Goal: Task Accomplishment & Management: Complete application form

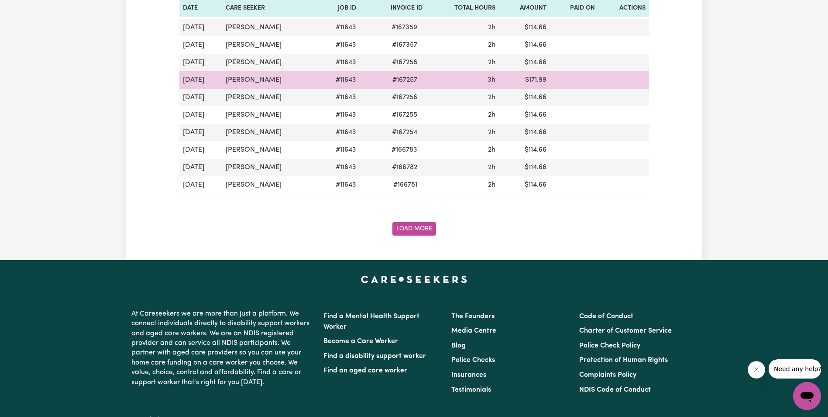
scroll to position [1048, 0]
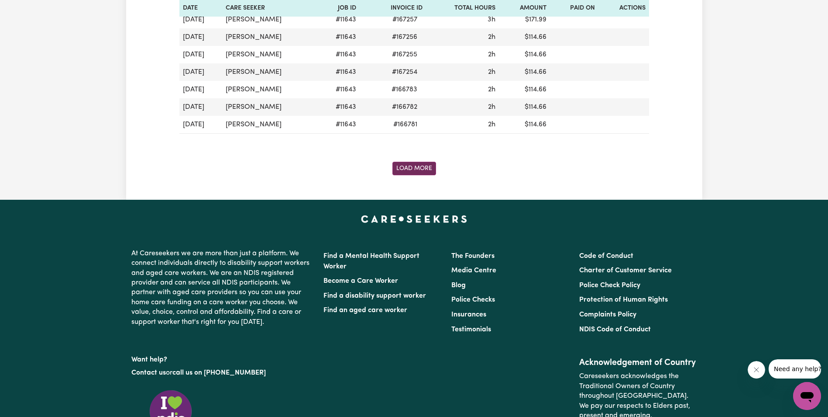
click at [417, 166] on button "Load More" at bounding box center [415, 169] width 44 height 14
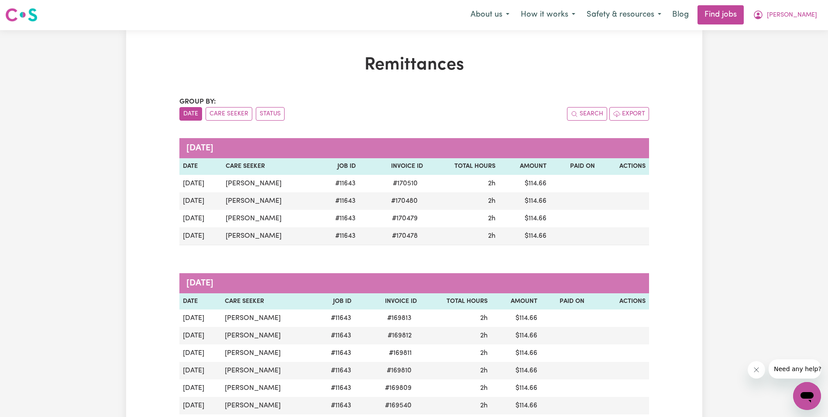
scroll to position [0, 0]
click at [806, 15] on span "[PERSON_NAME]" at bounding box center [792, 16] width 50 height 10
click at [780, 32] on link "My Account" at bounding box center [788, 34] width 69 height 17
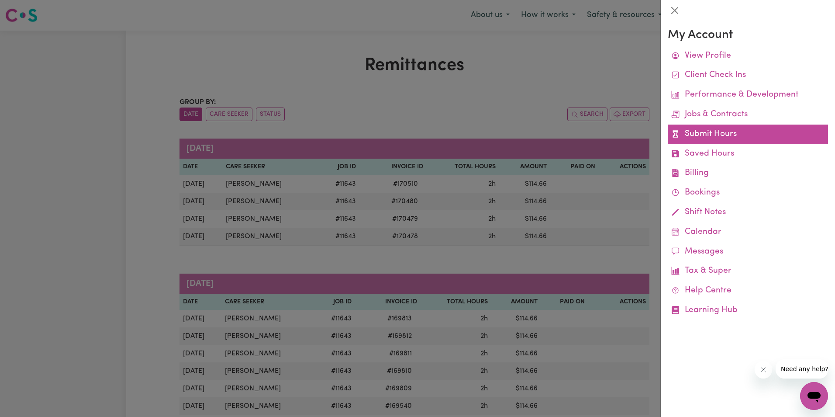
click at [715, 134] on link "Submit Hours" at bounding box center [748, 134] width 160 height 20
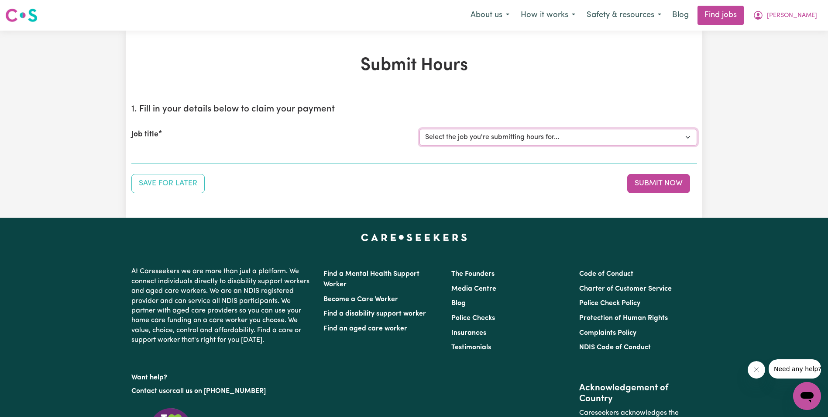
click at [471, 137] on select "Select the job you're submitting hours for... [[PERSON_NAME]] Support Worker in…" at bounding box center [559, 137] width 278 height 17
select select "11643"
click at [420, 129] on select "Select the job you're submitting hours for... [[PERSON_NAME]] Support Worker in…" at bounding box center [559, 137] width 278 height 17
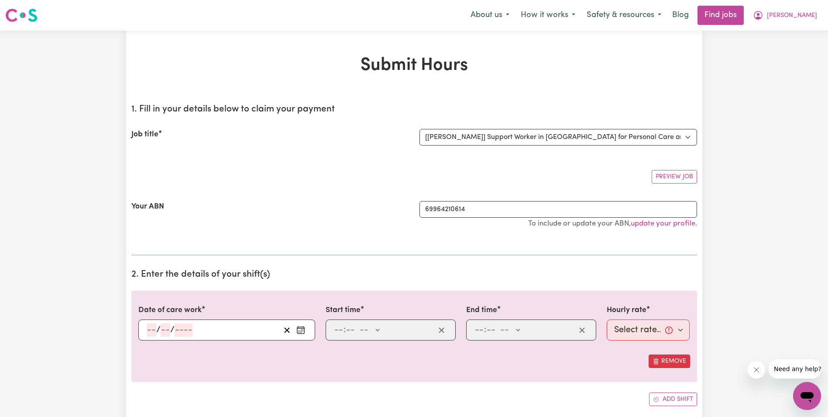
click at [151, 329] on input "number" at bounding box center [152, 329] width 10 height 13
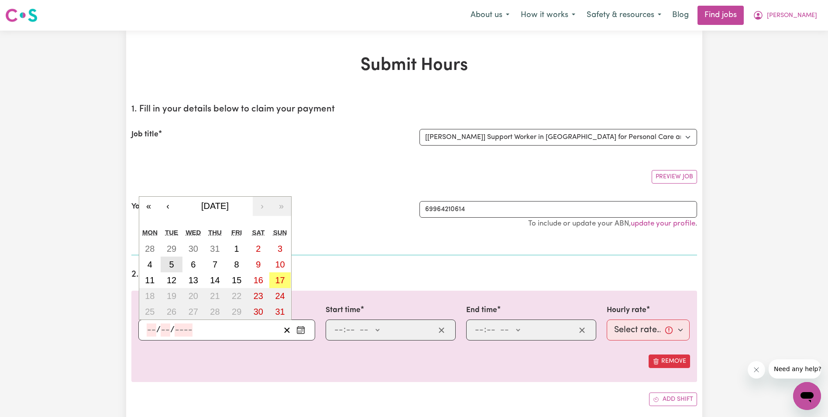
click at [170, 269] on abbr "5" at bounding box center [171, 264] width 5 height 10
type input "[DATE]"
type input "5"
type input "8"
type input "2025"
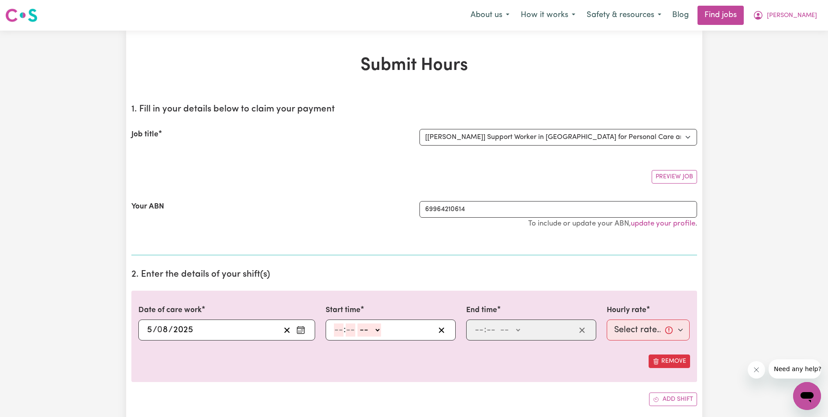
click at [340, 331] on input "number" at bounding box center [339, 329] width 10 height 13
type input "8"
type input "30"
click at [376, 328] on select "-- AM PM" at bounding box center [367, 329] width 24 height 13
select select "am"
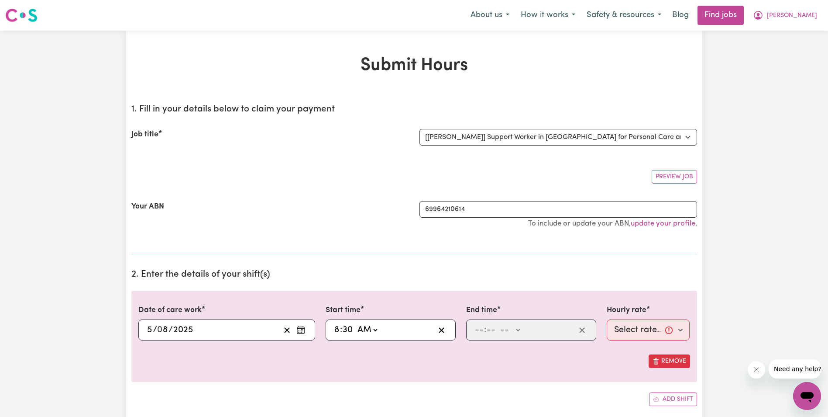
click at [355, 323] on select "-- AM PM" at bounding box center [367, 329] width 24 height 13
type input "08:30"
click at [480, 330] on input "number" at bounding box center [480, 329] width 10 height 13
type input "10"
type input "30"
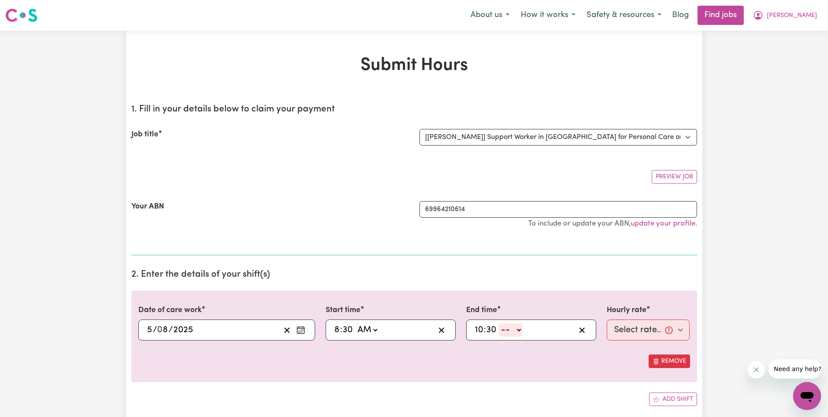
click at [520, 331] on select "-- AM PM" at bounding box center [511, 329] width 24 height 13
select select "am"
click at [499, 323] on select "-- AM PM" at bounding box center [511, 329] width 24 height 13
type input "10:30"
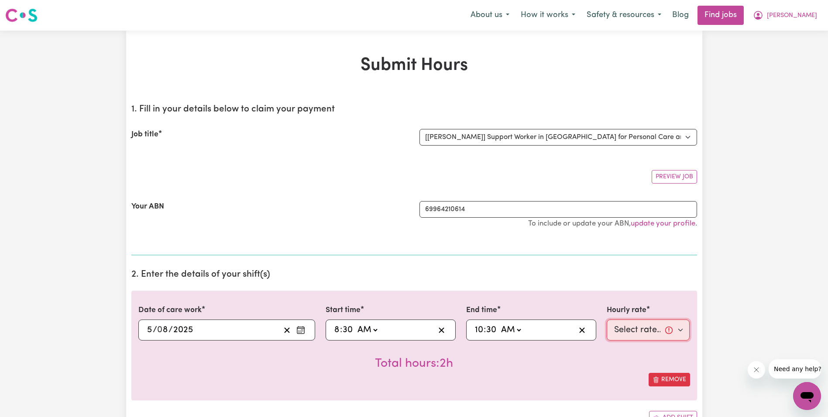
click at [642, 332] on select "Select rate... $63.00 (Weekday) $63.00 ([DATE]) $63.00 ([DATE])" at bounding box center [648, 329] width 83 height 21
select select "63-Weekday"
click at [607, 319] on select "Select rate... $63.00 (Weekday) $63.00 ([DATE]) $63.00 ([DATE])" at bounding box center [648, 329] width 83 height 21
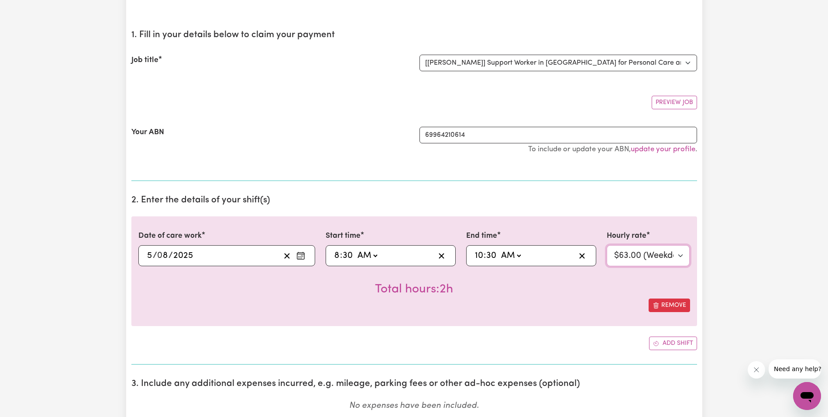
scroll to position [87, 0]
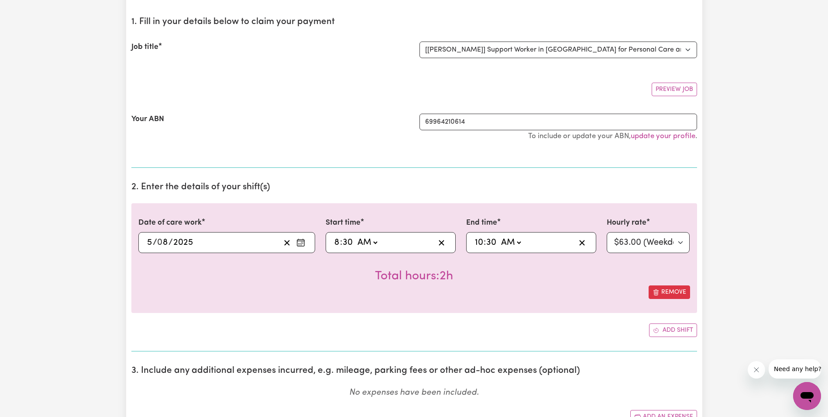
click at [300, 240] on icon "Enter the date of care work" at bounding box center [301, 242] width 9 height 9
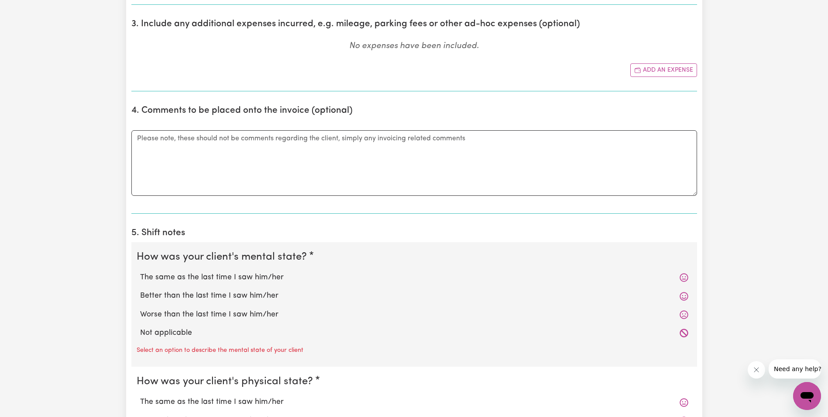
scroll to position [437, 0]
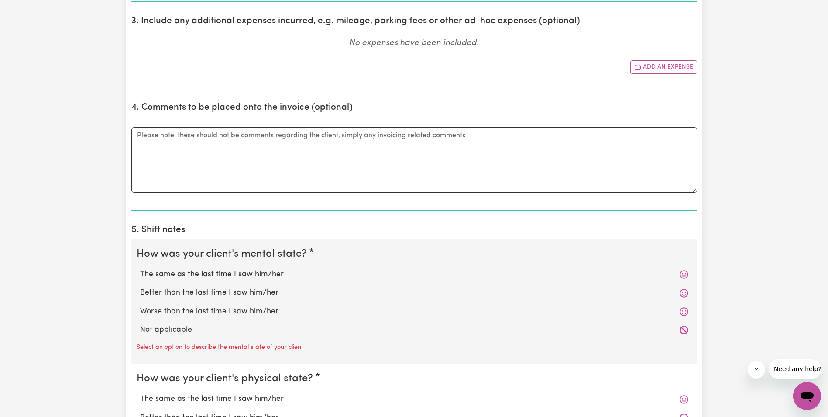
click at [227, 274] on label "The same as the last time I saw him/her" at bounding box center [414, 274] width 549 height 11
click at [140, 269] on input "The same as the last time I saw him/her" at bounding box center [140, 268] width 0 height 0
radio input "true"
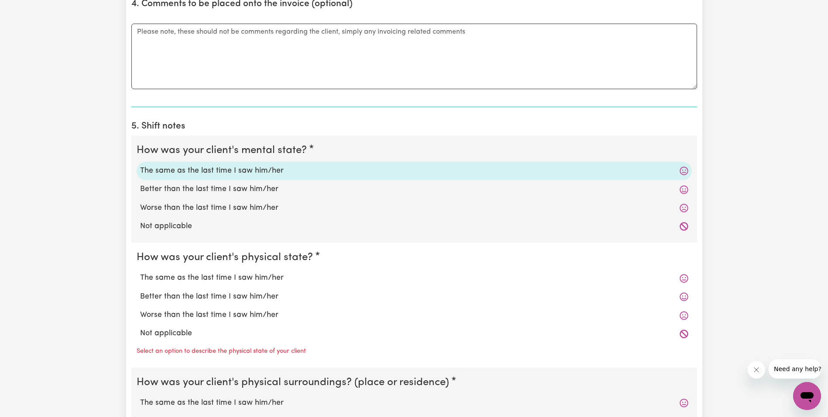
scroll to position [568, 0]
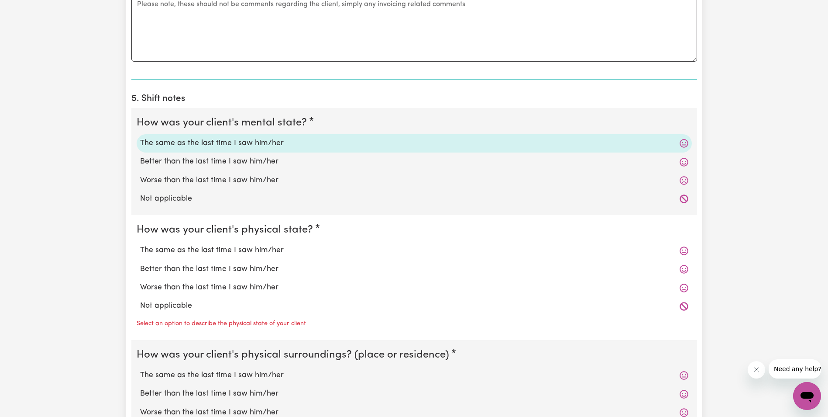
click at [228, 252] on label "The same as the last time I saw him/her" at bounding box center [414, 250] width 549 height 11
click at [140, 245] on input "The same as the last time I saw him/her" at bounding box center [140, 244] width 0 height 0
radio input "true"
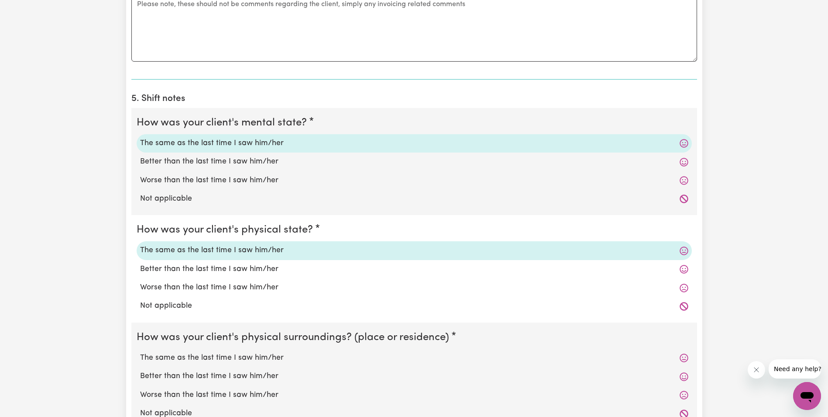
click at [186, 354] on label "The same as the last time I saw him/her" at bounding box center [414, 357] width 549 height 11
click at [140, 352] on input "The same as the last time I saw him/her" at bounding box center [140, 352] width 0 height 0
radio input "true"
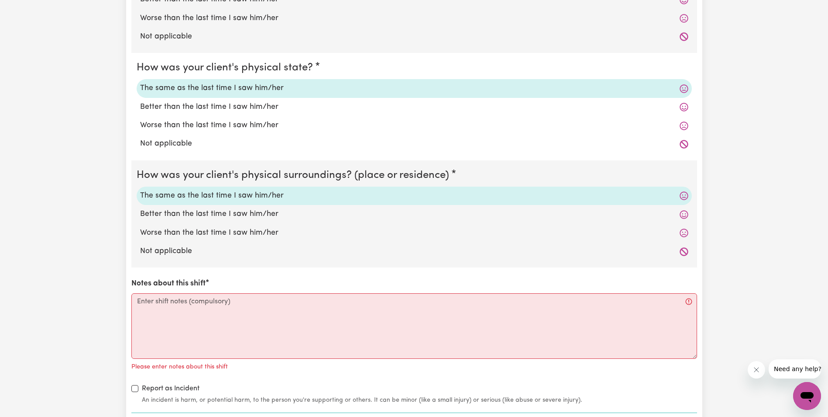
scroll to position [742, 0]
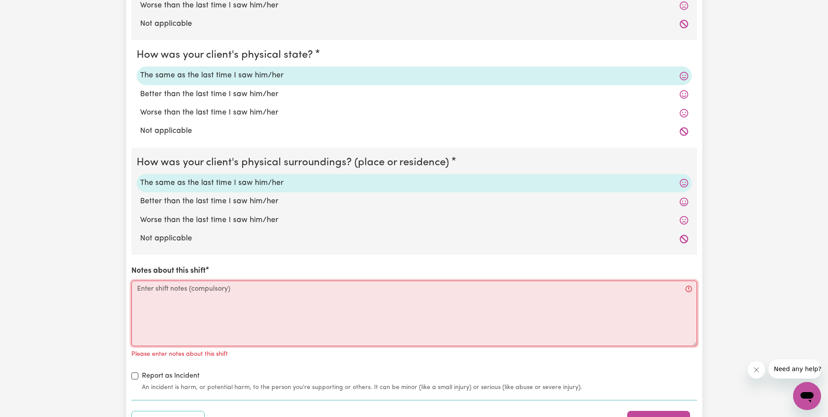
click at [186, 304] on textarea "Notes about this shift" at bounding box center [414, 313] width 566 height 66
paste textarea "Lorem ips dolorsi ametcon ad eli sed. Doeiusm te. Incid utl et do ma ali enim a…"
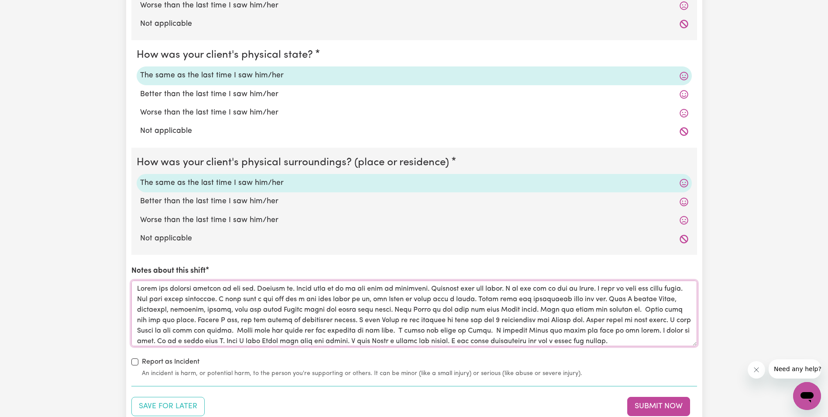
scroll to position [3, 0]
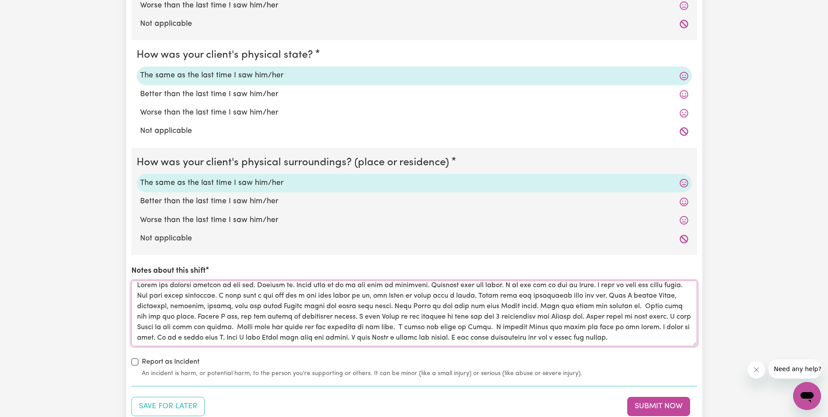
click at [378, 328] on textarea "Notes about this shift" at bounding box center [414, 313] width 566 height 66
click at [380, 328] on textarea "Notes about this shift" at bounding box center [414, 313] width 566 height 66
click at [147, 338] on textarea "Notes about this shift" at bounding box center [414, 313] width 566 height 66
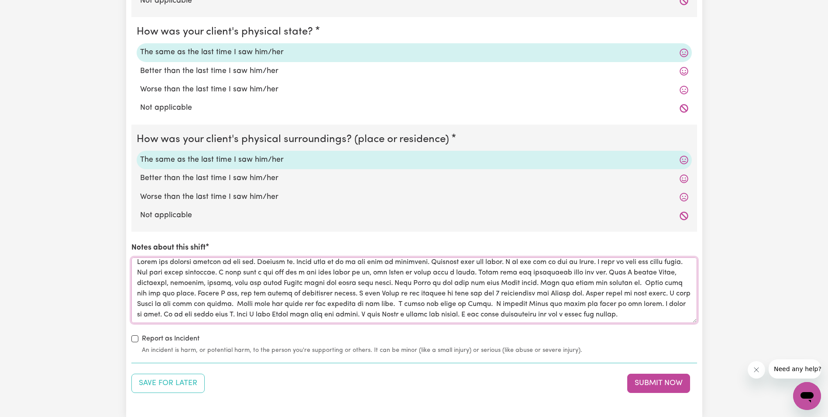
scroll to position [786, 0]
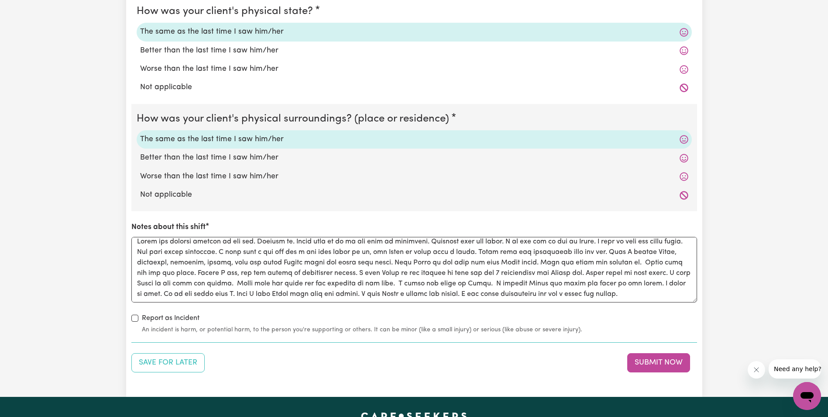
type textarea "Lorem ips dolorsi ametcon ad eli sed. Doeiusm te. Incid utla et do ma ali enim …"
click at [643, 361] on button "Submit Now" at bounding box center [659, 362] width 63 height 19
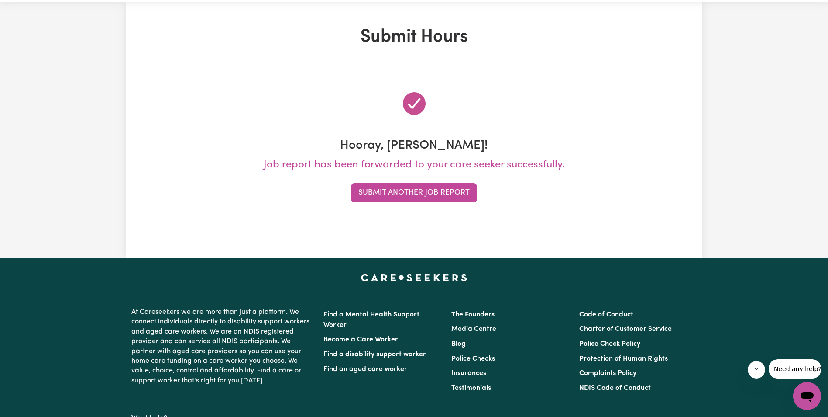
scroll to position [0, 0]
